Goal: Contribute content: Contribute content

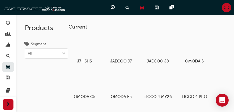
click at [223, 55] on div "J7 | SHS JAECOO J7 JAECOO J8 OMODA 5 OMODA C5 OMODA E5 TIGGO 4 MY26 TIGGO 4 PRO…" at bounding box center [146, 89] width 157 height 111
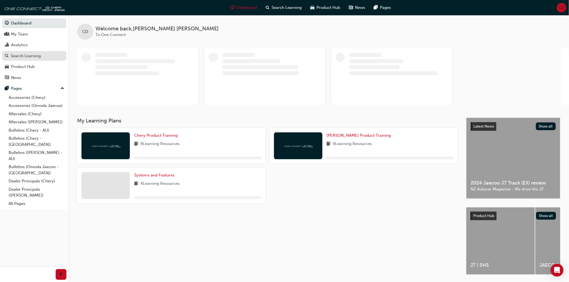
click at [31, 58] on div "Search Learning" at bounding box center [26, 56] width 30 height 6
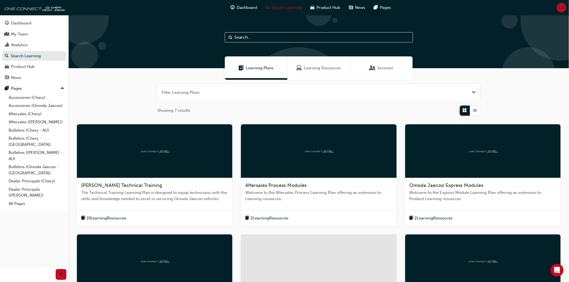
click at [307, 38] on input "text" at bounding box center [319, 37] width 188 height 10
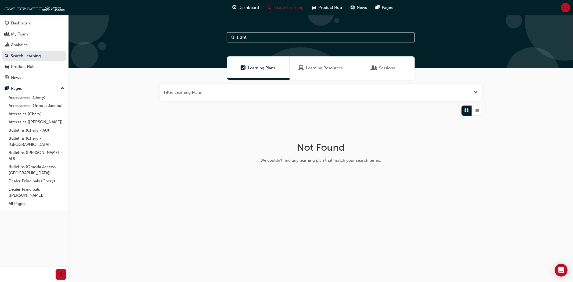
click at [282, 38] on input "1 dht" at bounding box center [321, 37] width 188 height 10
type input "1"
click at [313, 68] on span "Learning Resources" at bounding box center [324, 68] width 37 height 6
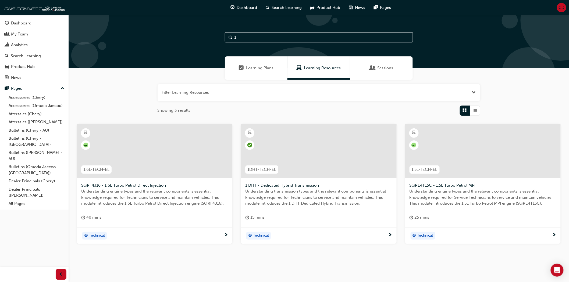
click at [348, 165] on div at bounding box center [318, 151] width 155 height 54
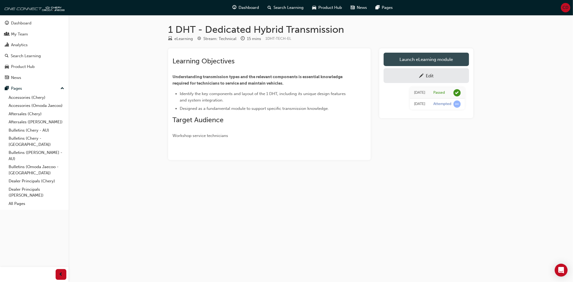
click at [394, 59] on link "Launch eLearning module" at bounding box center [426, 59] width 85 height 13
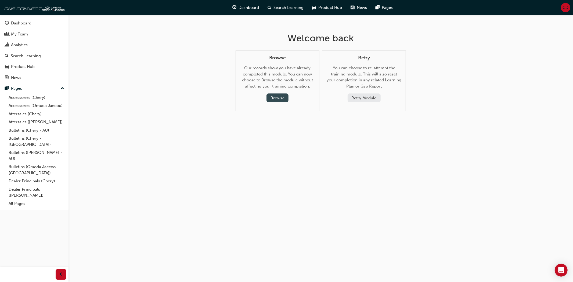
click at [273, 102] on button "Browse" at bounding box center [278, 98] width 22 height 9
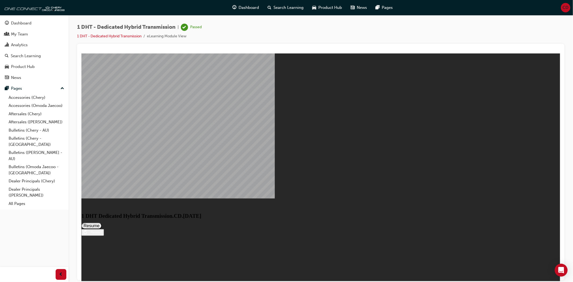
click at [102, 223] on button "Resume" at bounding box center [91, 226] width 20 height 6
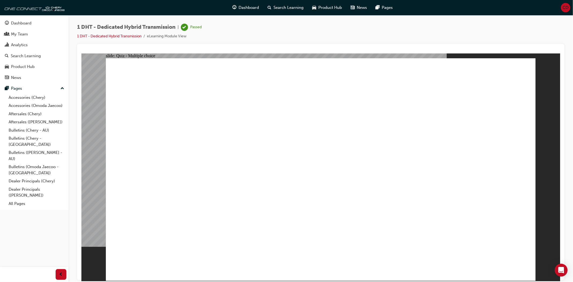
radio input "false"
radio input "true"
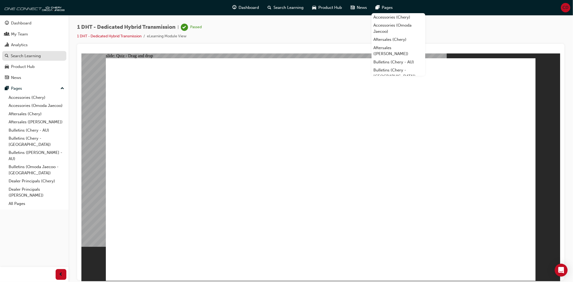
click at [31, 56] on div "Search Learning" at bounding box center [26, 56] width 30 height 6
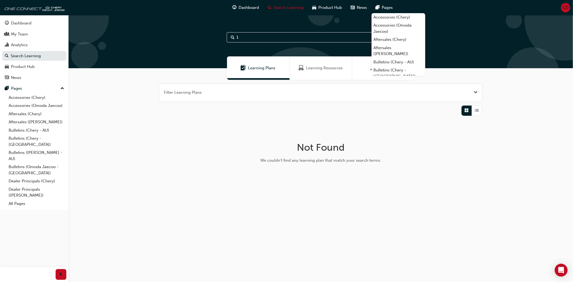
click at [269, 38] on input "1" at bounding box center [321, 37] width 188 height 10
click at [307, 68] on span "Learning Resources" at bounding box center [324, 68] width 37 height 6
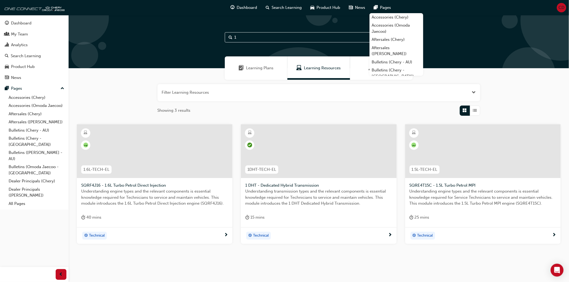
click at [315, 161] on div at bounding box center [318, 151] width 155 height 54
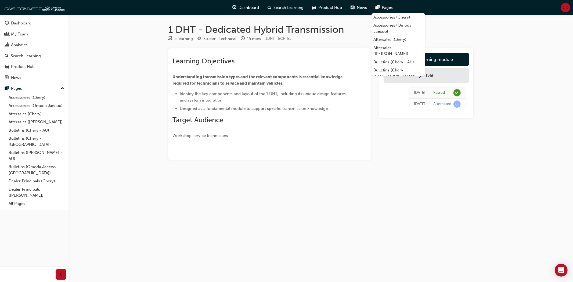
click at [450, 78] on div "Edit" at bounding box center [426, 75] width 77 height 7
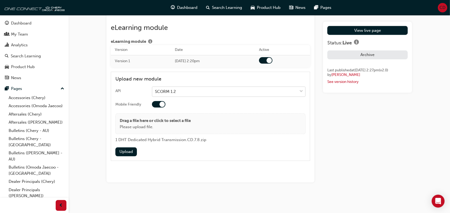
scroll to position [808, 0]
click at [130, 149] on button "Upload" at bounding box center [126, 151] width 22 height 9
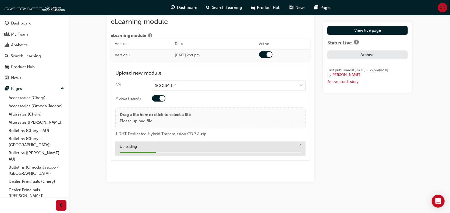
scroll to position [813, 0]
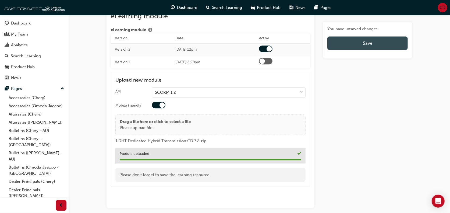
click at [372, 44] on button "Save" at bounding box center [367, 42] width 80 height 13
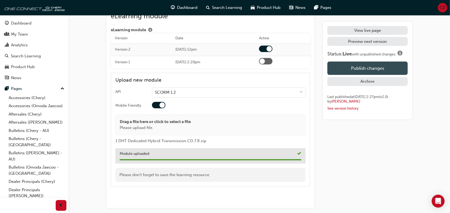
click at [371, 68] on button "Publish changes" at bounding box center [367, 67] width 80 height 13
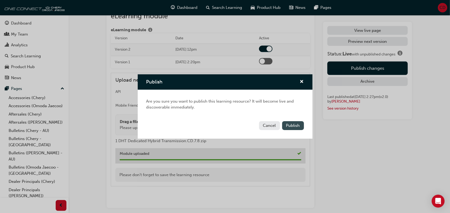
click at [292, 125] on span "Publish" at bounding box center [293, 125] width 14 height 5
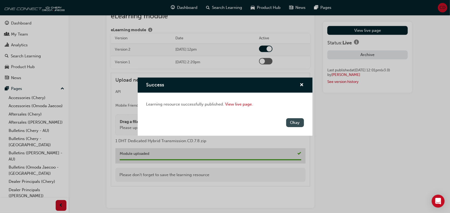
click at [299, 125] on button "Okay" at bounding box center [295, 122] width 18 height 9
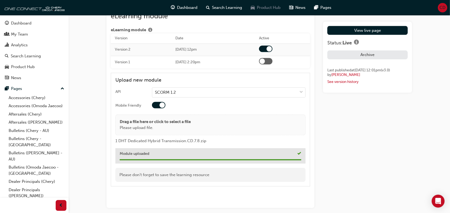
click at [267, 6] on span "Product Hub" at bounding box center [269, 8] width 24 height 6
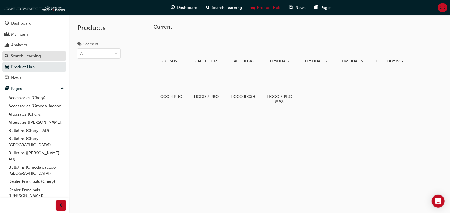
click at [22, 57] on div "Search Learning" at bounding box center [26, 56] width 30 height 6
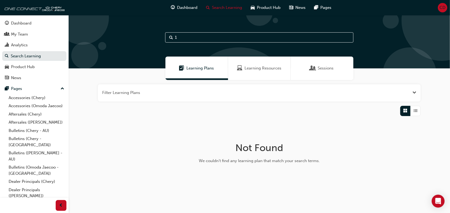
click at [257, 73] on div "Learning Resources" at bounding box center [259, 67] width 63 height 23
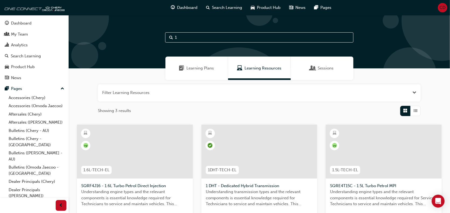
click at [251, 147] on div at bounding box center [259, 151] width 116 height 54
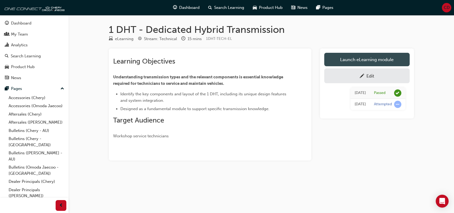
click at [361, 60] on link "Launch eLearning module" at bounding box center [366, 59] width 85 height 13
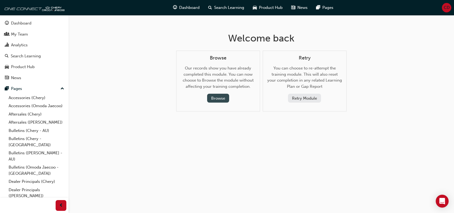
click at [214, 100] on button "Browse" at bounding box center [218, 98] width 22 height 9
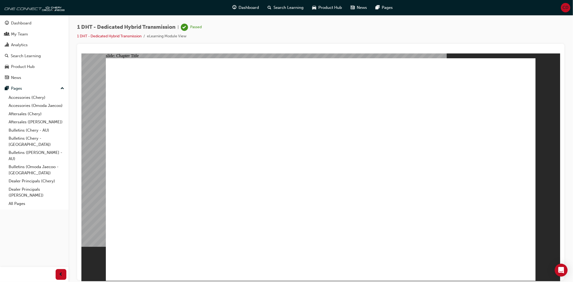
radio input "true"
drag, startPoint x: 190, startPoint y: 229, endPoint x: 294, endPoint y: 141, distance: 136.0
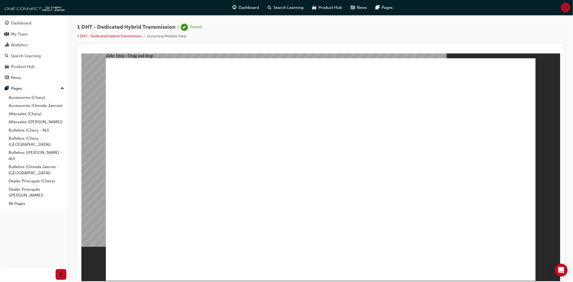
drag, startPoint x: 234, startPoint y: 231, endPoint x: 299, endPoint y: 148, distance: 106.4
drag, startPoint x: 282, startPoint y: 224, endPoint x: 302, endPoint y: 140, distance: 86.5
drag, startPoint x: 315, startPoint y: 215, endPoint x: 317, endPoint y: 141, distance: 73.9
drag, startPoint x: 356, startPoint y: 218, endPoint x: 420, endPoint y: 120, distance: 117.0
drag, startPoint x: 399, startPoint y: 216, endPoint x: 348, endPoint y: 127, distance: 102.2
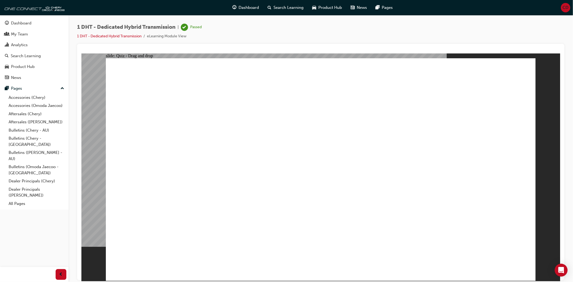
drag, startPoint x: 422, startPoint y: 220, endPoint x: 431, endPoint y: 140, distance: 80.8
radio input "true"
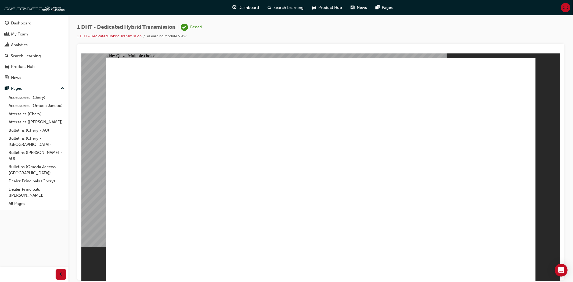
radio input "true"
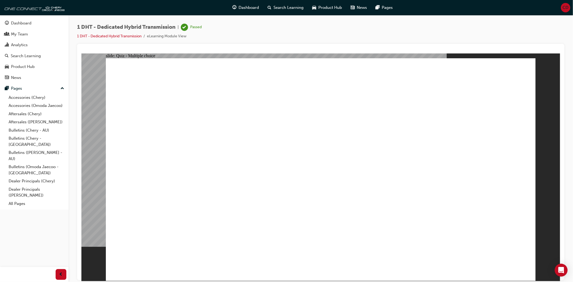
checkbox input "true"
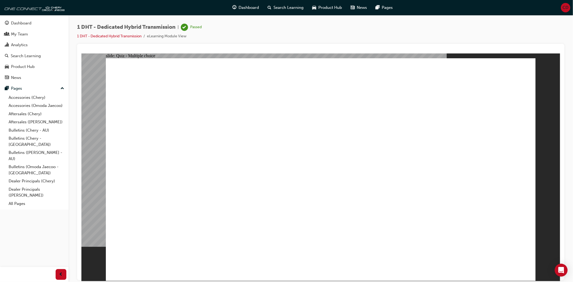
checkbox input "false"
